Goal: Task Accomplishment & Management: Complete application form

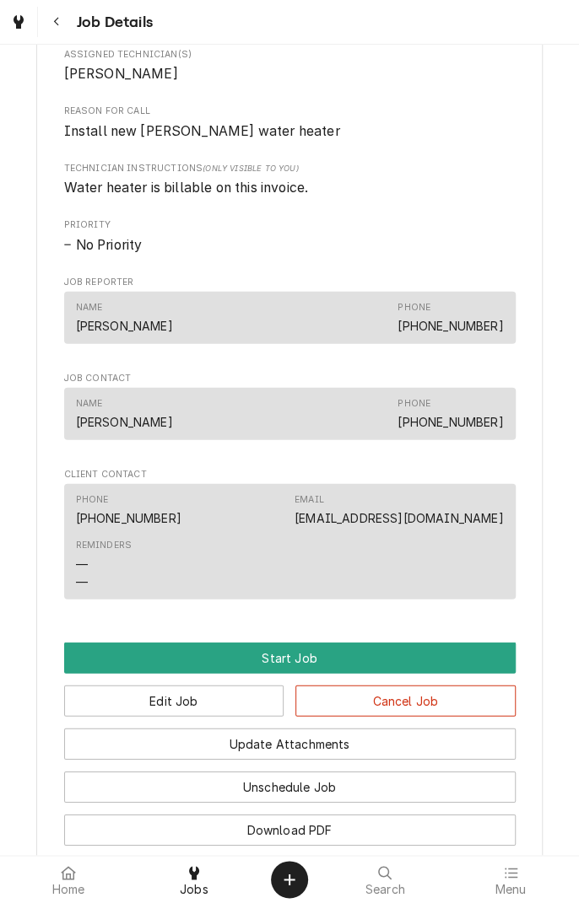
scroll to position [1065, 0]
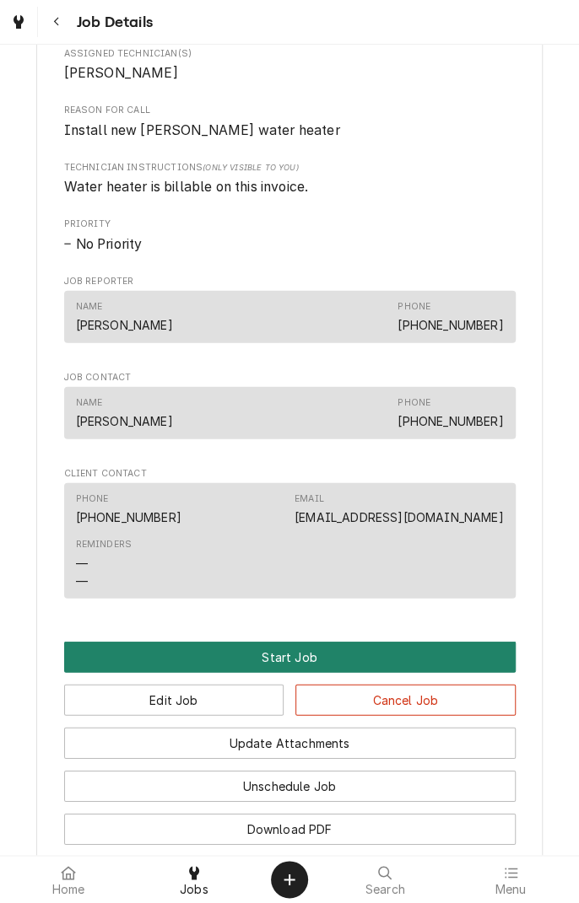
click at [289, 662] on button "Start Job" at bounding box center [289, 657] width 451 height 31
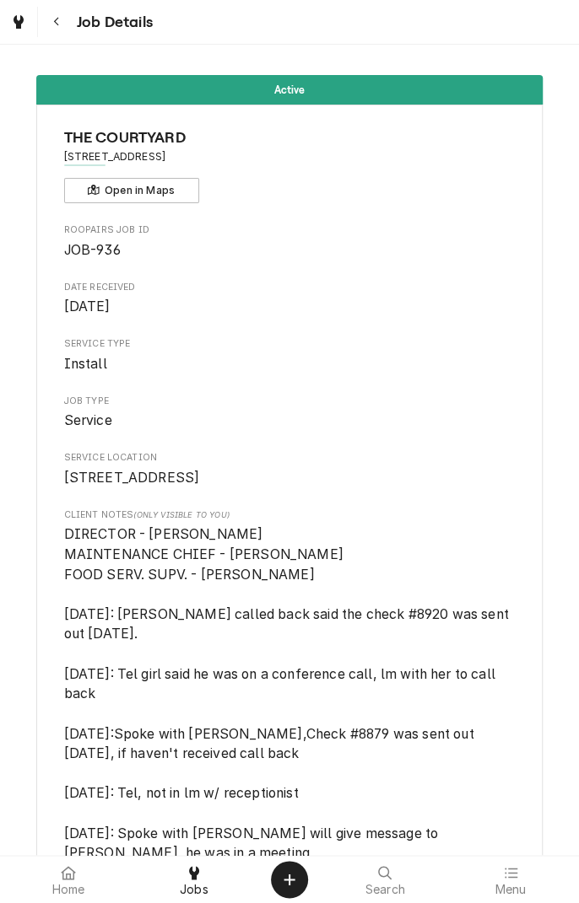
click at [233, 477] on span "3401 E AIRLINE VICTORIA, TX 77901" at bounding box center [289, 478] width 451 height 20
click at [233, 487] on span "3401 E AIRLINE VICTORIA, TX 77901" at bounding box center [289, 478] width 451 height 20
click at [69, 34] on button "Navigate back" at bounding box center [56, 22] width 30 height 30
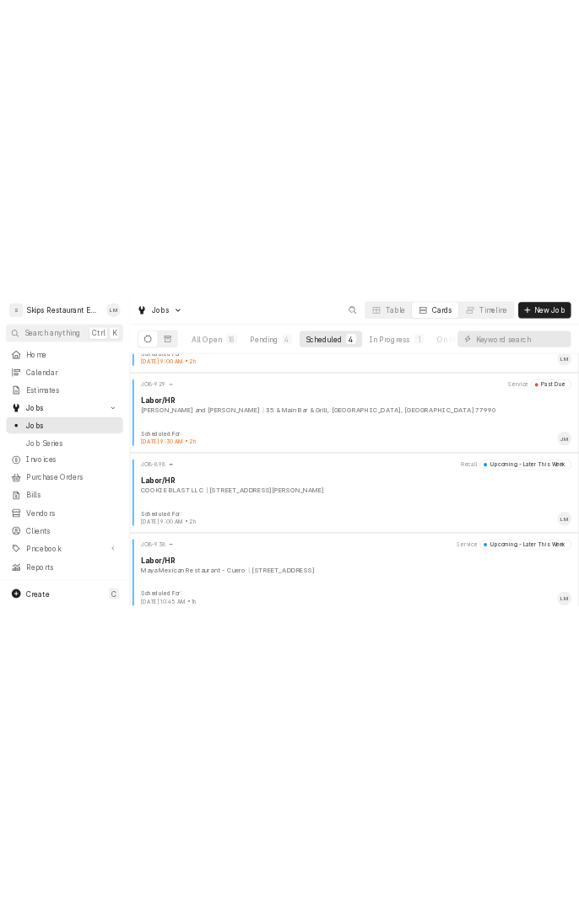
scroll to position [110, 0]
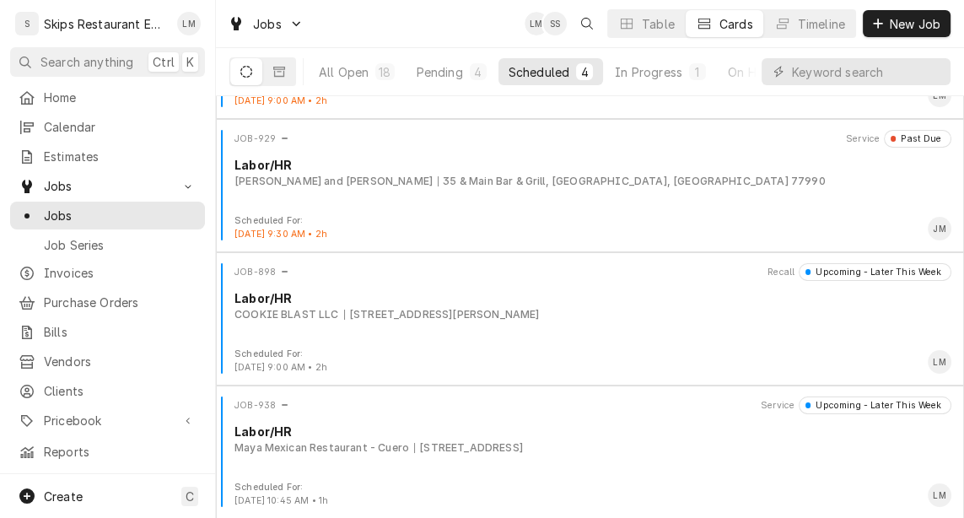
click at [34, 13] on div "S" at bounding box center [27, 24] width 24 height 24
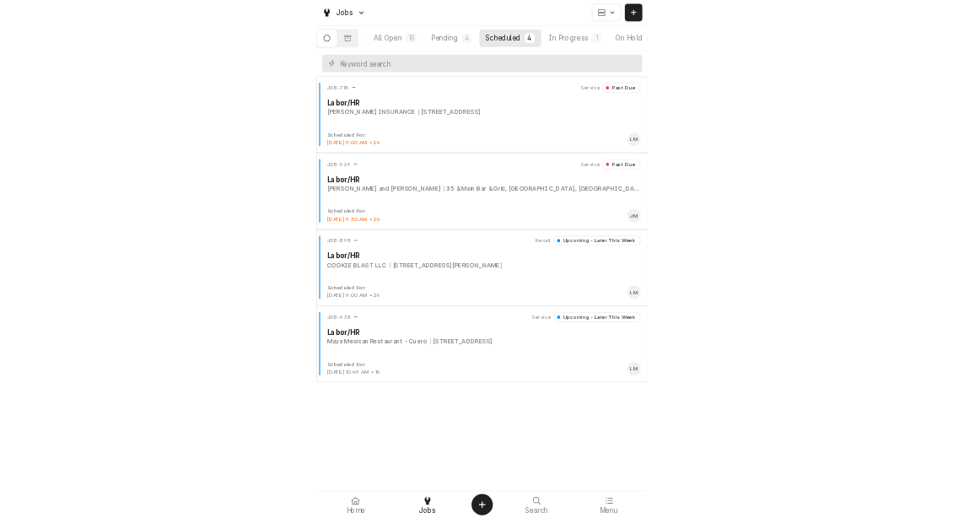
scroll to position [0, 0]
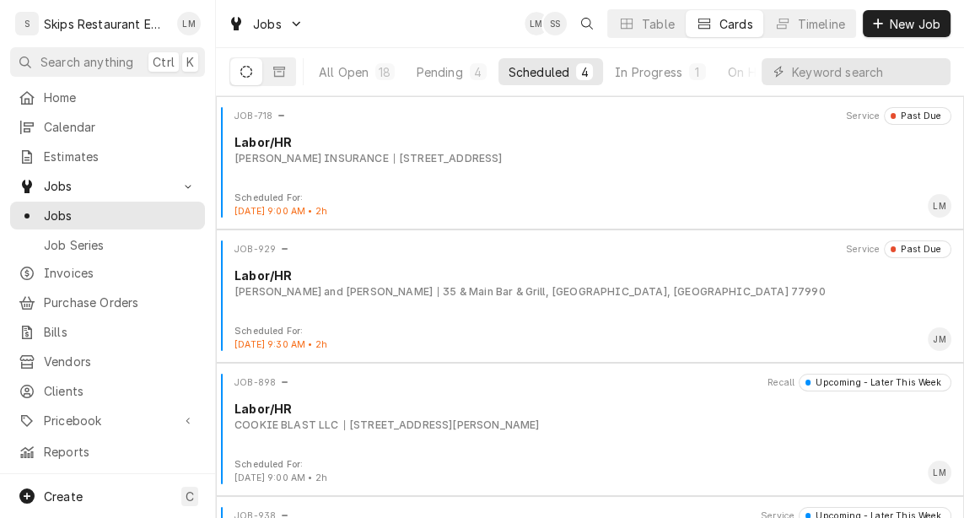
click at [578, 24] on span "New Job" at bounding box center [914, 24] width 57 height 18
click at [578, 17] on span "New Job" at bounding box center [914, 24] width 57 height 18
click at [578, 18] on span "New Job" at bounding box center [914, 24] width 57 height 18
click at [578, 35] on button "New Job" at bounding box center [907, 23] width 88 height 27
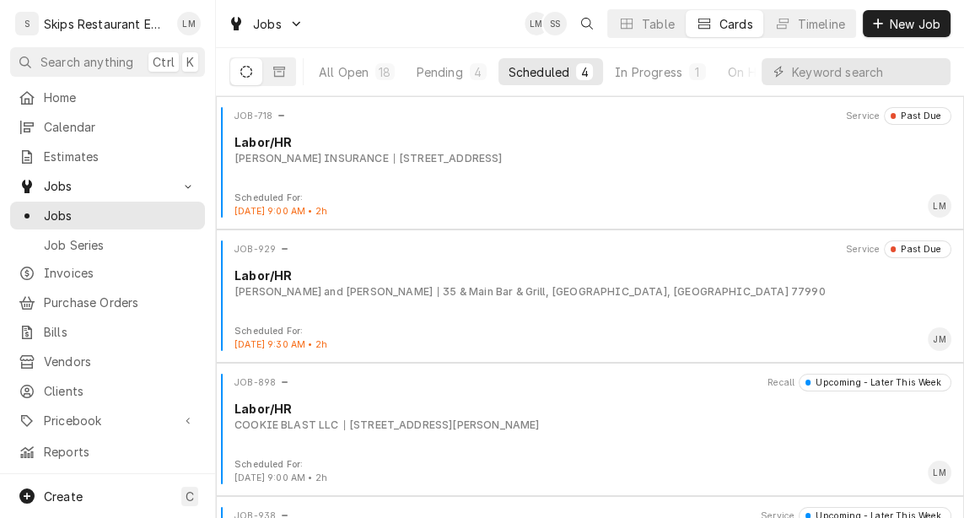
click at [578, 34] on button "New Job" at bounding box center [907, 23] width 88 height 27
click at [578, 24] on icon "Dynamic Content Wrapper" at bounding box center [877, 23] width 9 height 9
click at [578, 27] on div "Timeline" at bounding box center [821, 24] width 47 height 18
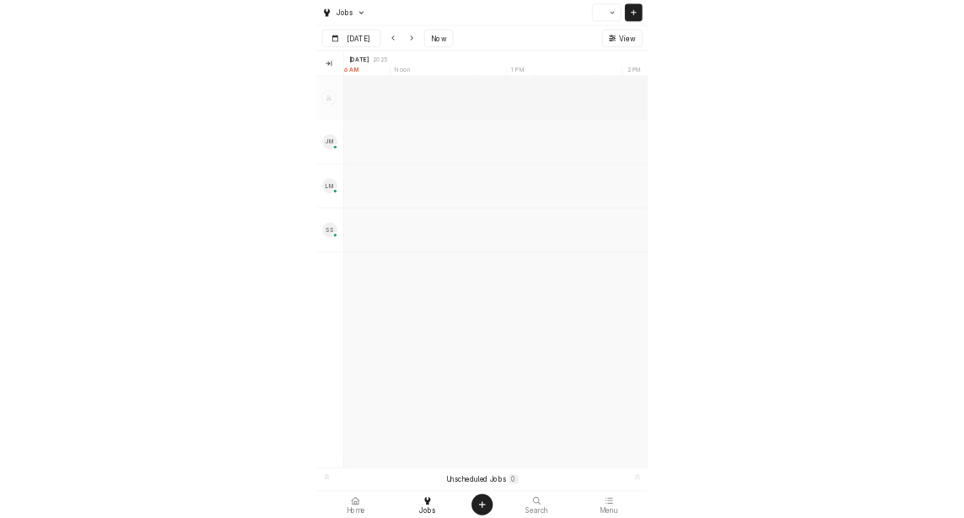
scroll to position [0, 13888]
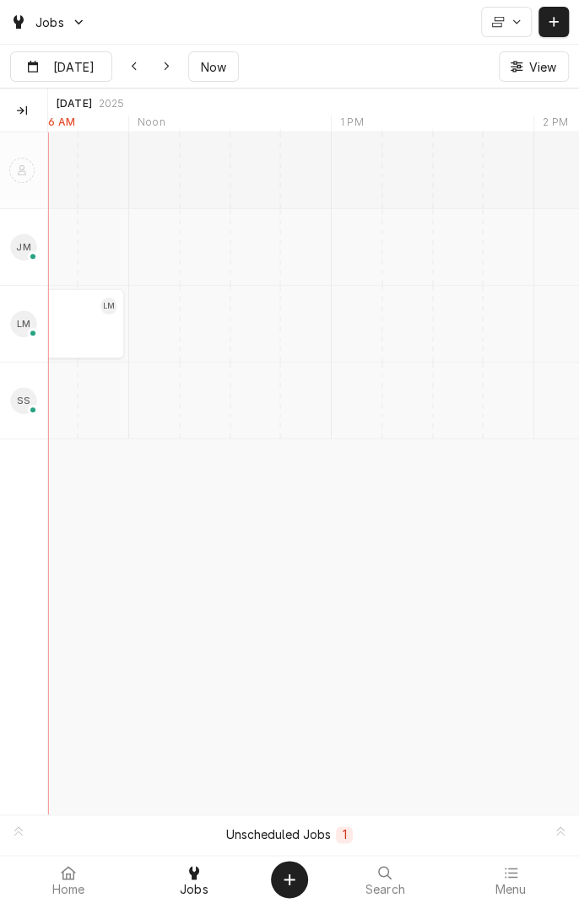
click at [577, 517] on div "10:00 AM 12:00 PM JOB-936 LM Install THE COURTYARD | [GEOGRAPHIC_DATA] 2h" at bounding box center [313, 473] width 531 height 682
